Goal: Transaction & Acquisition: Purchase product/service

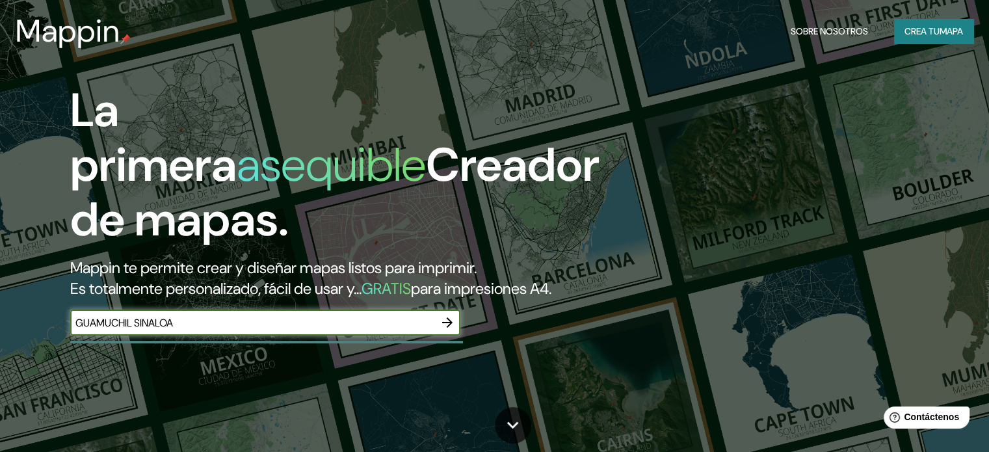
type input "GUAMUCHIL SINALOA"
click at [450, 328] on icon "button" at bounding box center [447, 322] width 10 height 10
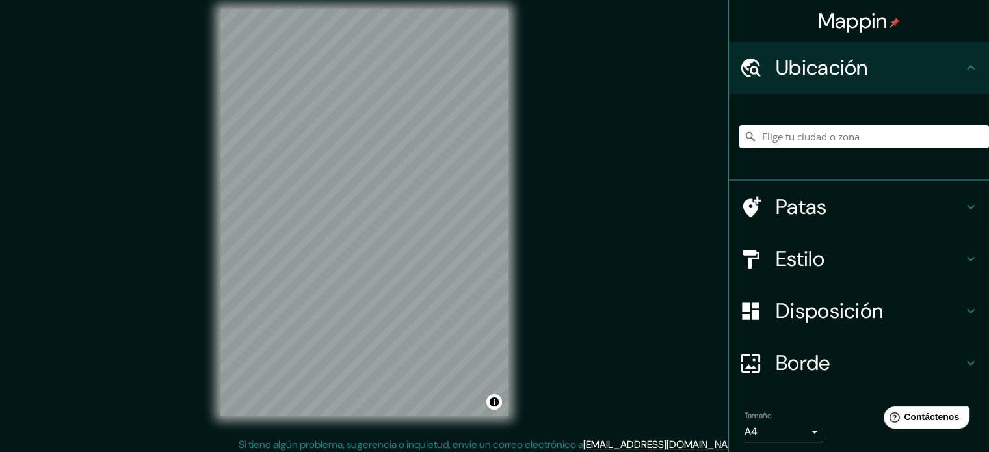
scroll to position [14, 0]
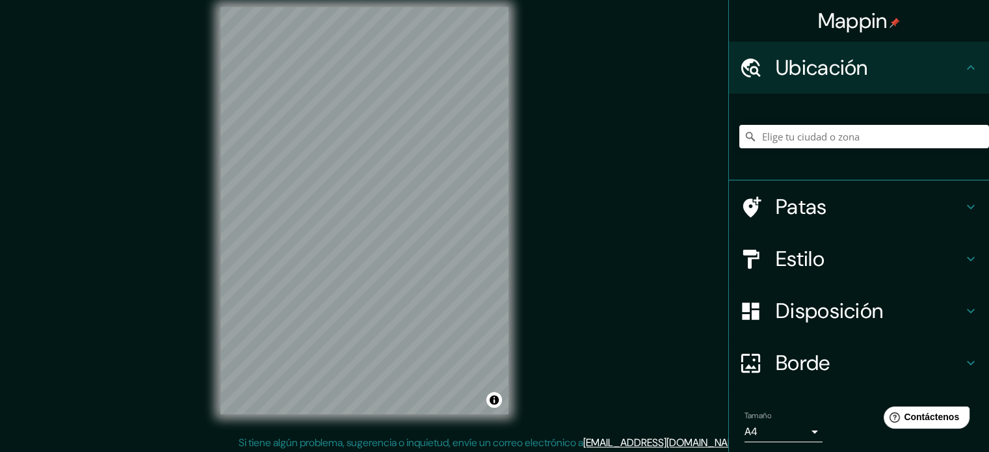
click at [797, 251] on font "Estilo" at bounding box center [800, 258] width 49 height 27
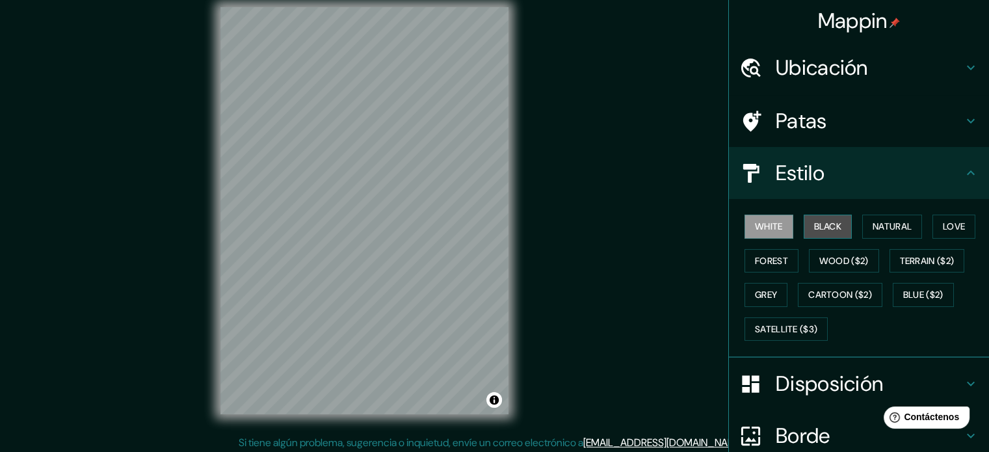
click at [804, 222] on button "Black" at bounding box center [828, 227] width 49 height 24
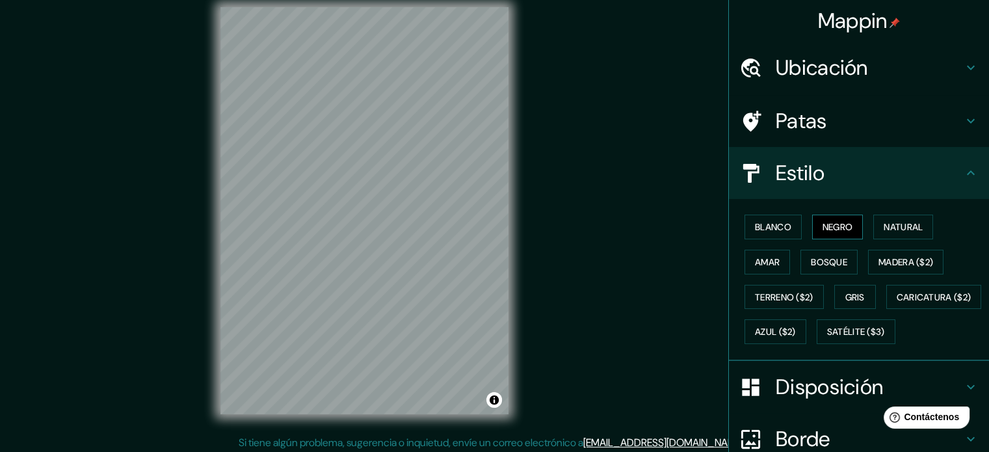
click at [822, 228] on font "Negro" at bounding box center [837, 227] width 31 height 12
click at [771, 231] on font "Blanco" at bounding box center [773, 227] width 36 height 12
click at [898, 230] on font "Natural" at bounding box center [902, 227] width 39 height 12
click at [767, 262] on font "Amar" at bounding box center [767, 262] width 25 height 12
click at [817, 256] on font "Bosque" at bounding box center [829, 262] width 36 height 12
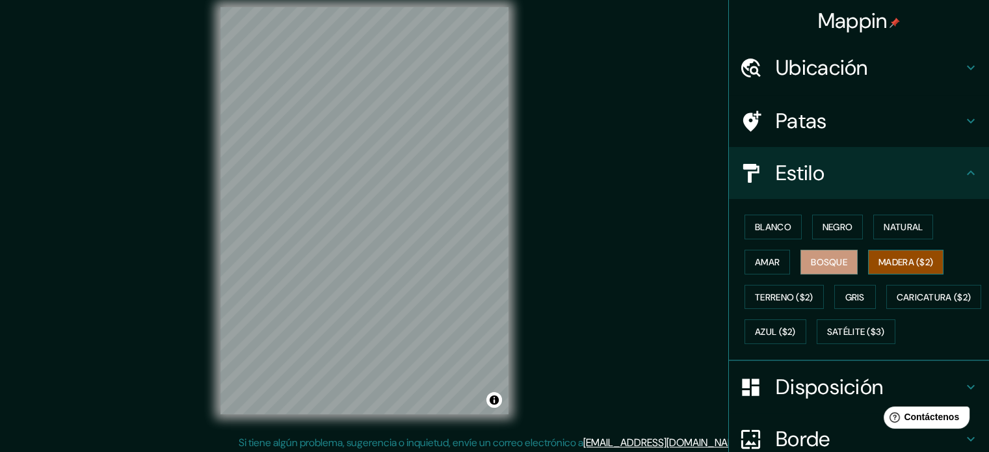
click at [878, 254] on font "Madera ($2)" at bounding box center [905, 262] width 55 height 17
click at [851, 293] on font "Gris" at bounding box center [855, 297] width 20 height 12
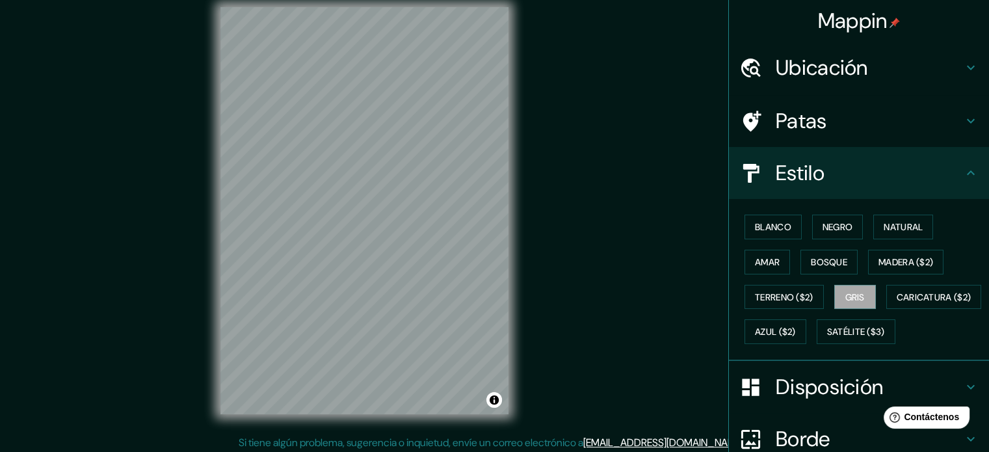
drag, startPoint x: 850, startPoint y: 295, endPoint x: 960, endPoint y: 323, distance: 112.7
click at [960, 323] on div "Blanco Negro Natural Amar Bosque Madera ($2) Terreno ($2) Gris Caricatura ($2) …" at bounding box center [864, 279] width 250 height 140
click at [796, 331] on font "Azul ($2)" at bounding box center [775, 332] width 41 height 12
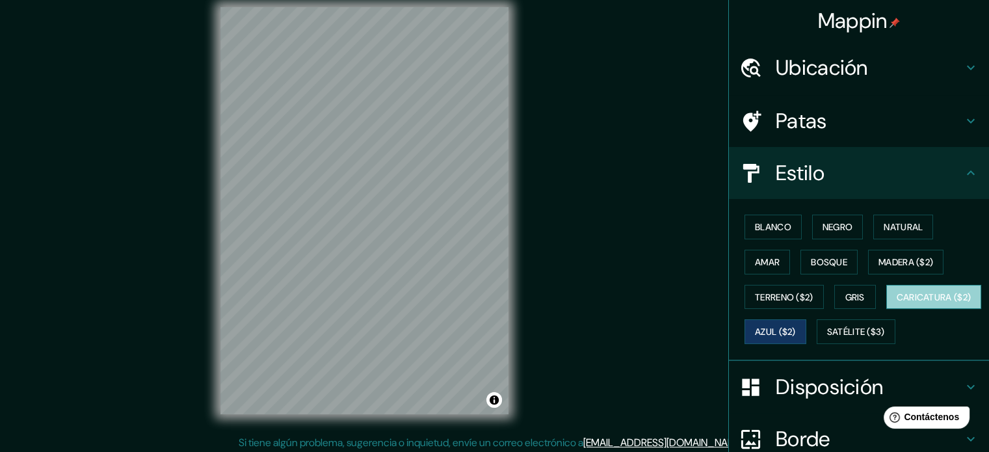
click at [896, 306] on font "Caricatura ($2)" at bounding box center [933, 297] width 75 height 17
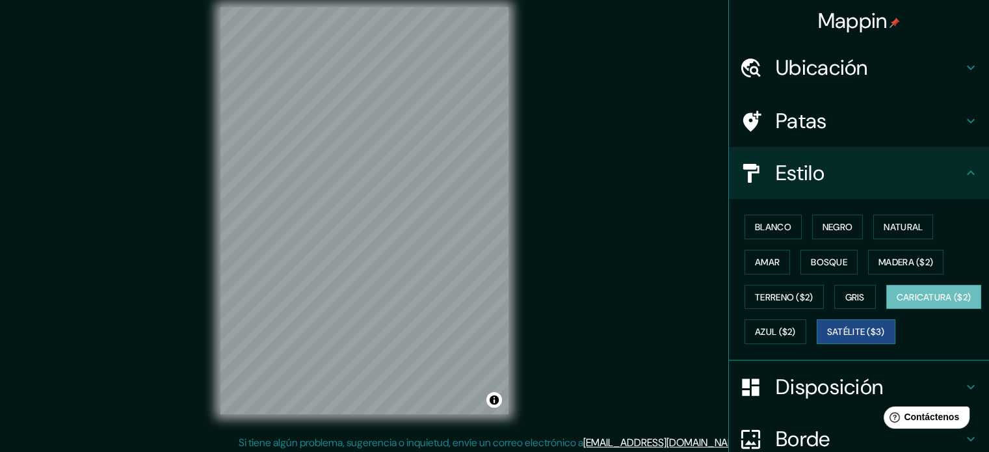
click at [827, 338] on font "Satélite ($3)" at bounding box center [856, 332] width 58 height 12
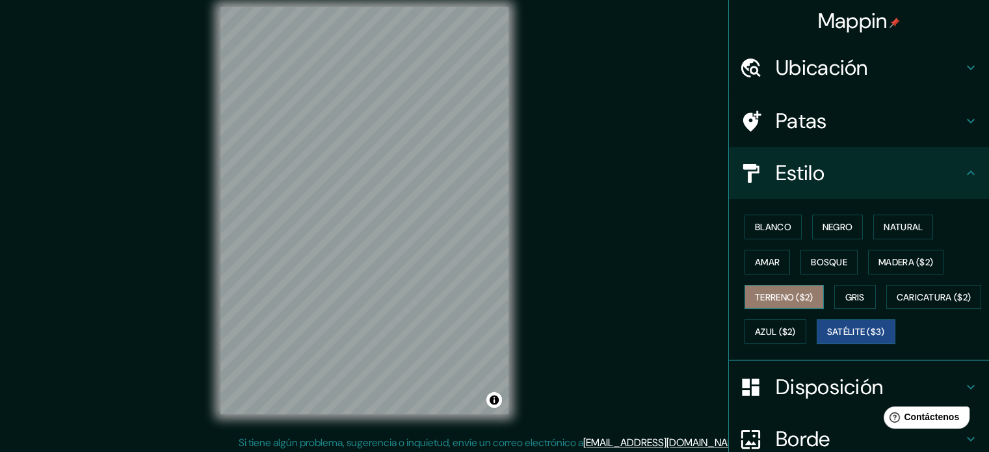
click at [762, 291] on font "Terreno ($2)" at bounding box center [784, 297] width 59 height 12
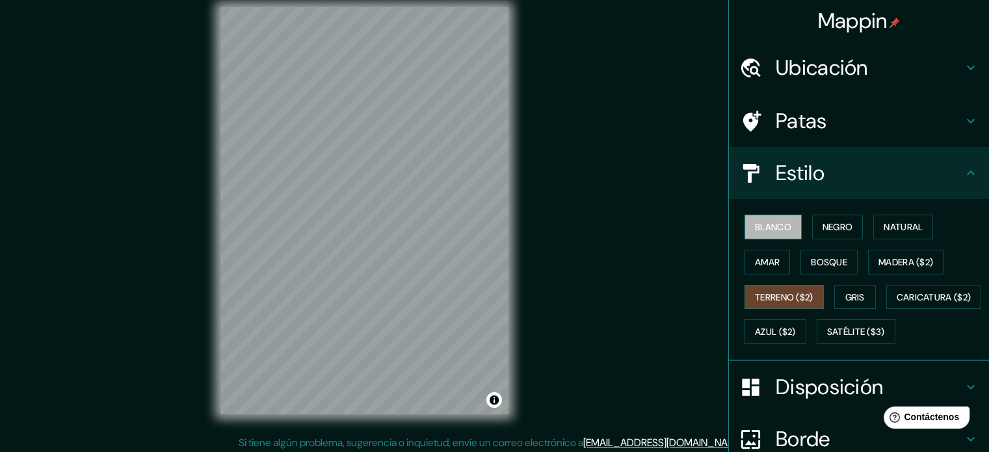
click at [772, 237] on button "Blanco" at bounding box center [772, 227] width 57 height 25
click at [845, 228] on button "Negro" at bounding box center [837, 227] width 51 height 25
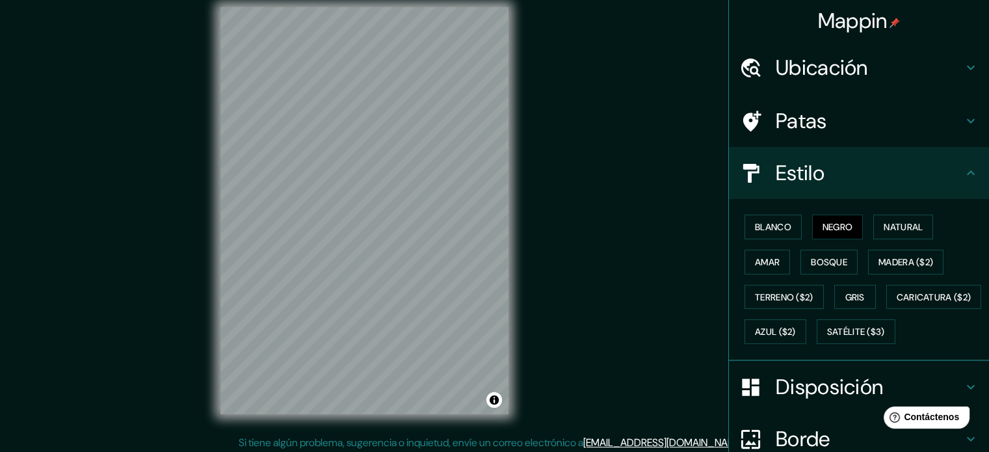
click at [681, 332] on div "Mappin Ubicación Patas Estilo Blanco Negro Natural [PERSON_NAME] ($2) Terreno (…" at bounding box center [494, 220] width 989 height 469
click at [851, 289] on font "Gris" at bounding box center [855, 297] width 20 height 17
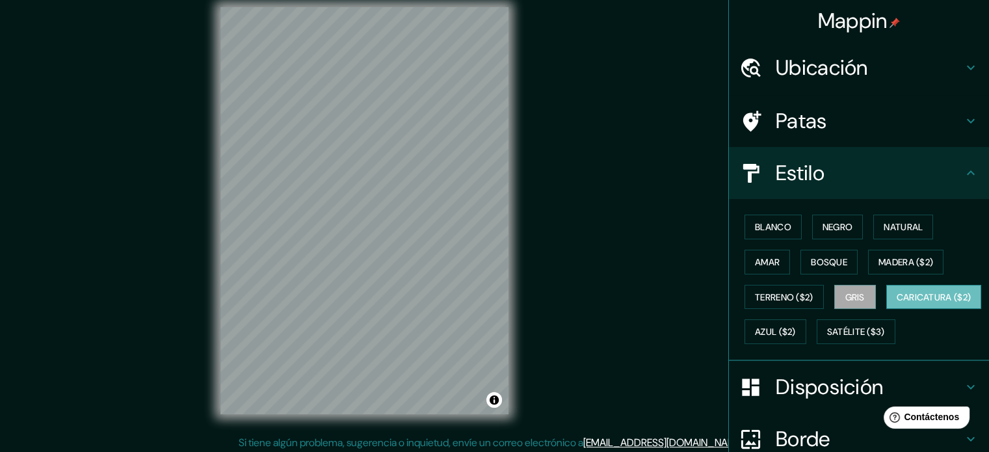
click at [896, 303] on font "Caricatura ($2)" at bounding box center [933, 297] width 75 height 12
click at [796, 326] on font "Azul ($2)" at bounding box center [775, 332] width 41 height 12
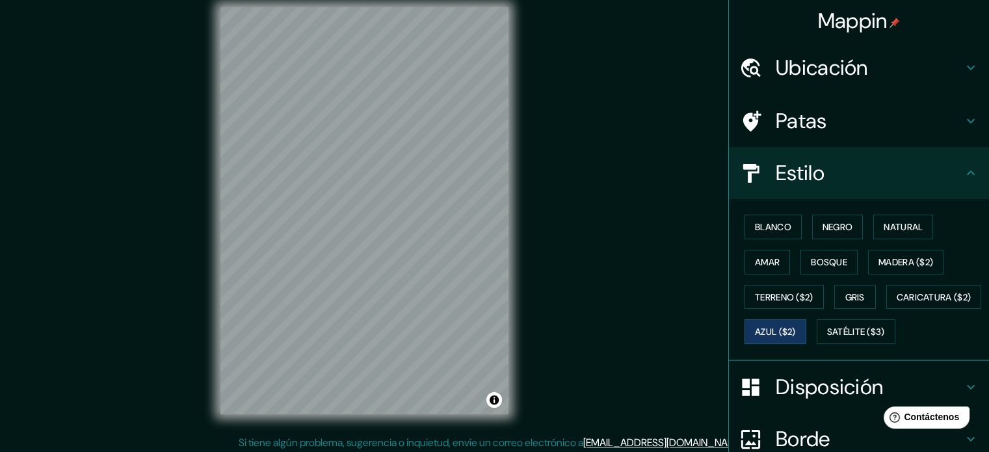
click at [688, 294] on div "Mappin Ubicación Patas Estilo Blanco Negro Natural [PERSON_NAME] ($2) Terreno (…" at bounding box center [494, 220] width 989 height 469
click at [896, 303] on font "Caricatura ($2)" at bounding box center [933, 297] width 75 height 12
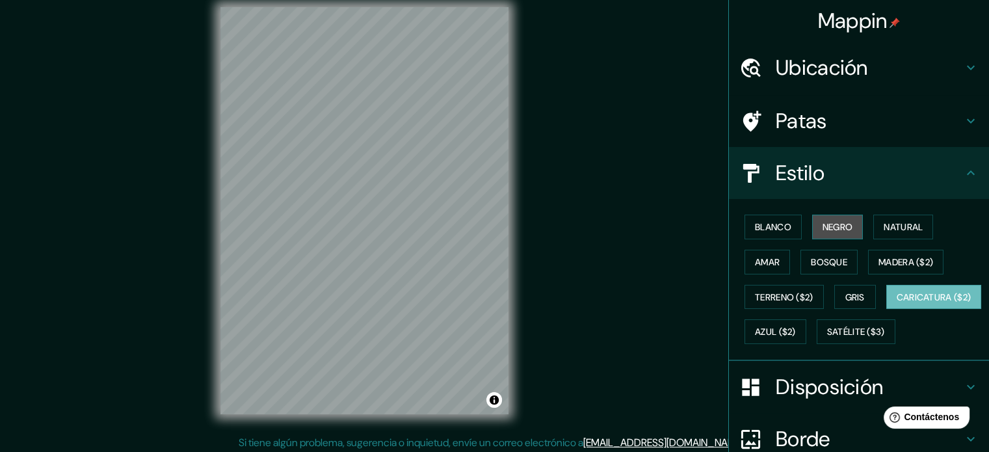
click at [828, 223] on font "Negro" at bounding box center [837, 227] width 31 height 12
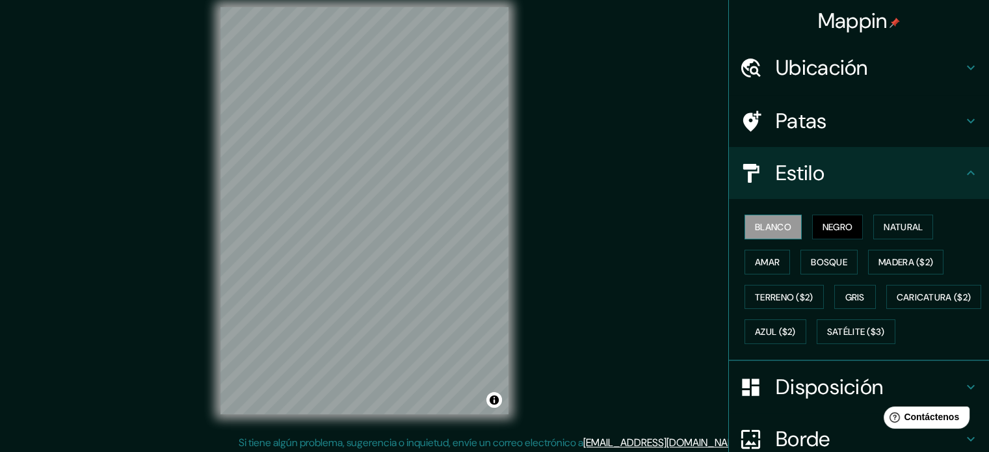
click at [766, 226] on font "Blanco" at bounding box center [773, 227] width 36 height 12
click at [827, 338] on font "Satélite ($3)" at bounding box center [856, 332] width 58 height 12
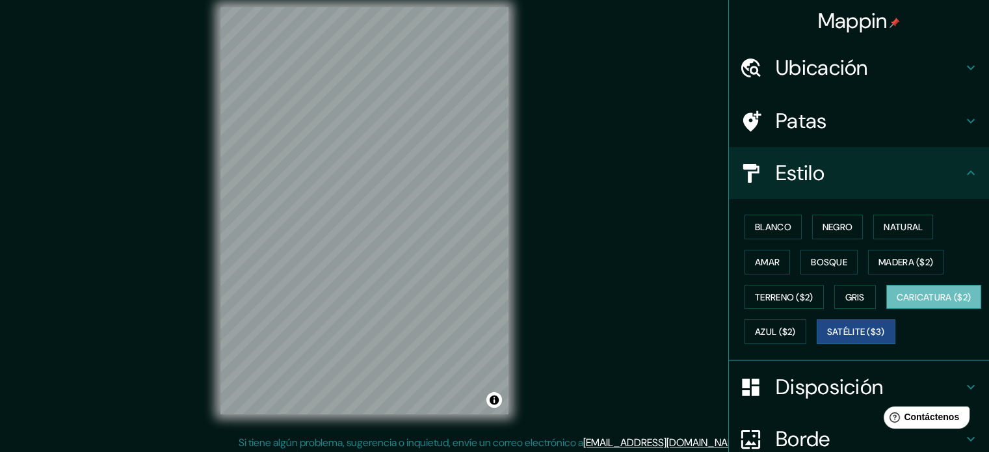
click at [896, 306] on font "Caricatura ($2)" at bounding box center [933, 297] width 75 height 17
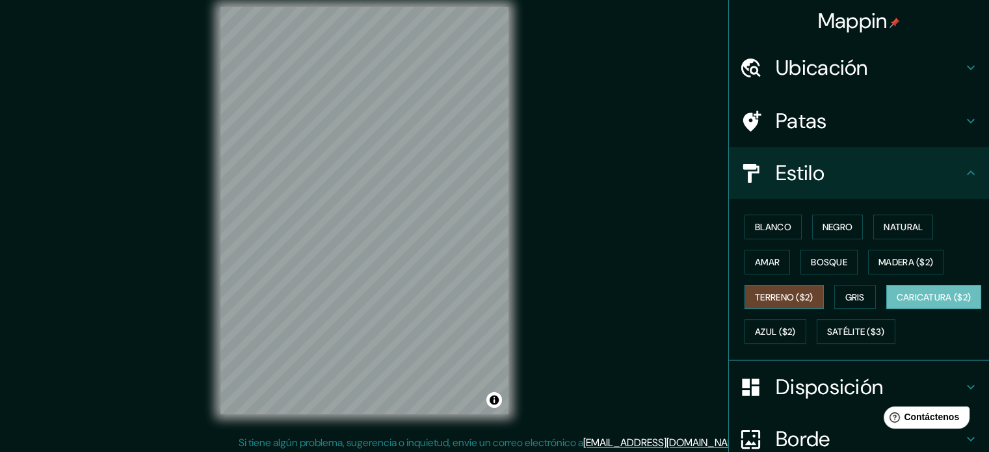
click at [788, 301] on font "Terreno ($2)" at bounding box center [784, 297] width 59 height 17
